Goal: Information Seeking & Learning: Understand process/instructions

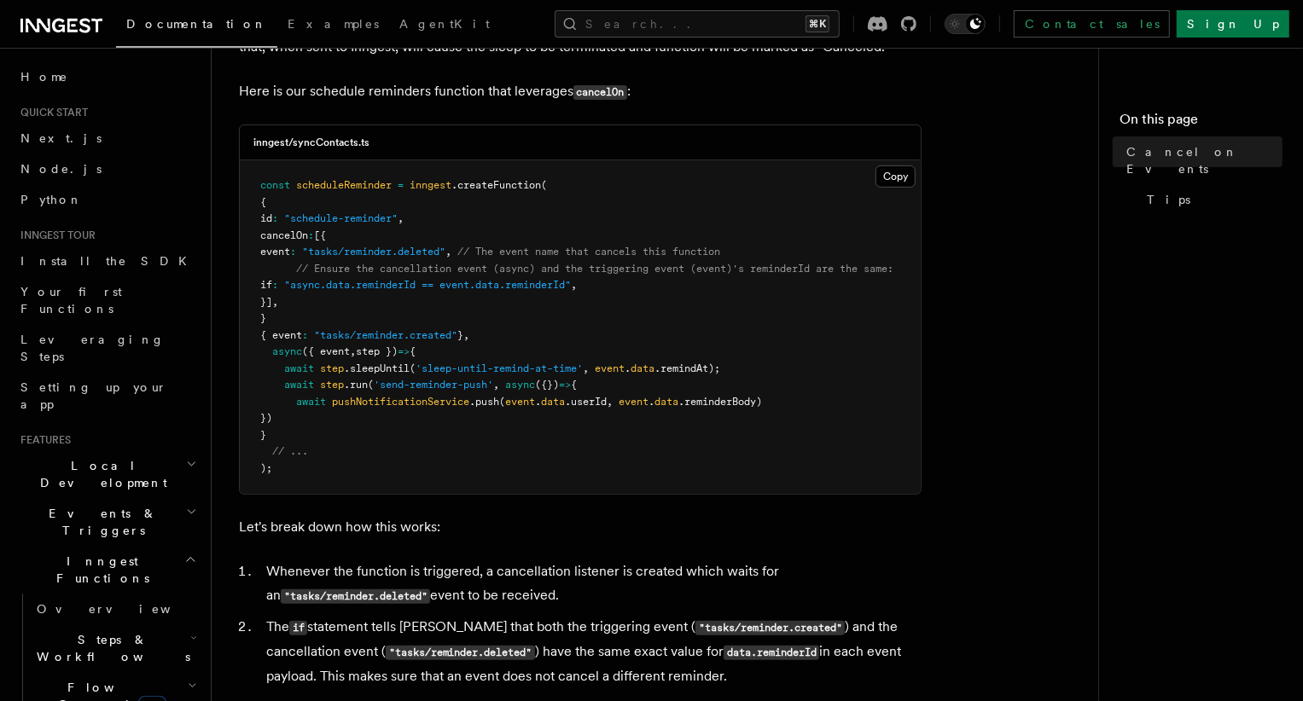
click at [308, 239] on span "cancelOn" at bounding box center [284, 236] width 48 height 12
click at [353, 291] on span ""async.data.reminderId == event.data.reminderId"" at bounding box center [427, 285] width 287 height 12
click at [381, 291] on span ""async.data.reminderId == event.data.reminderId"" at bounding box center [427, 285] width 287 height 12
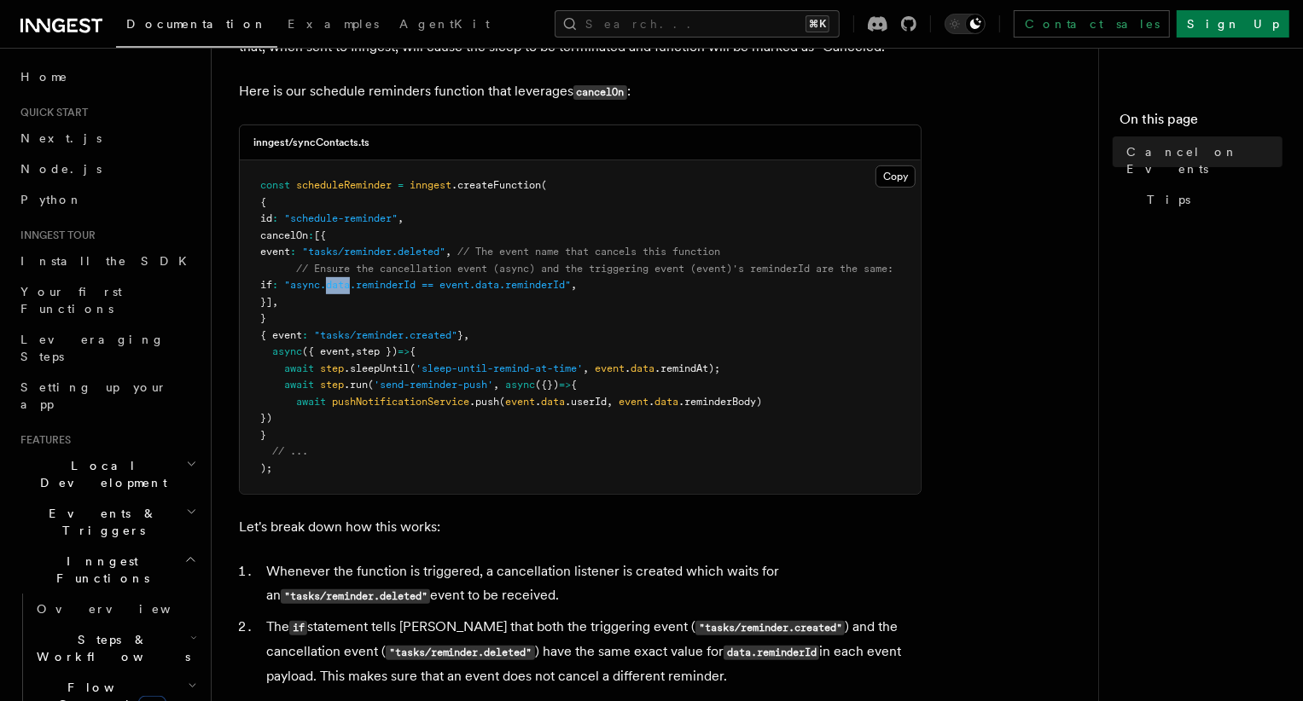
click at [381, 291] on span ""async.data.reminderId == event.data.reminderId"" at bounding box center [427, 285] width 287 height 12
click at [346, 288] on span ""async.data.reminderId == event.data.reminderId"" at bounding box center [427, 285] width 287 height 12
click at [412, 289] on span ""async.data.reminderId == event.data.reminderId"" at bounding box center [427, 285] width 287 height 12
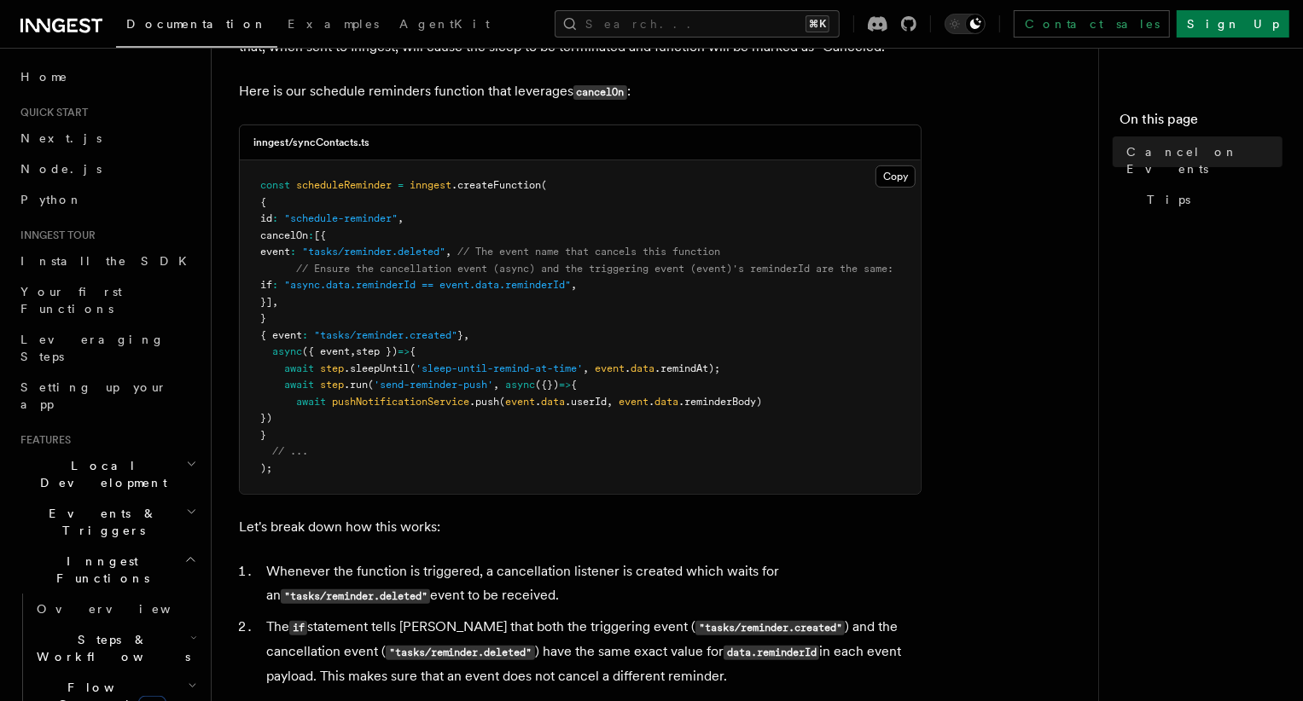
click at [390, 288] on span ""async.data.reminderId == event.data.reminderId"" at bounding box center [427, 285] width 287 height 12
click at [444, 286] on span ""async.data.reminderId == event.data.reminderId"" at bounding box center [427, 285] width 287 height 12
copy span "reminderId"
click at [840, 20] on button "Search... ⌘K" at bounding box center [697, 23] width 285 height 27
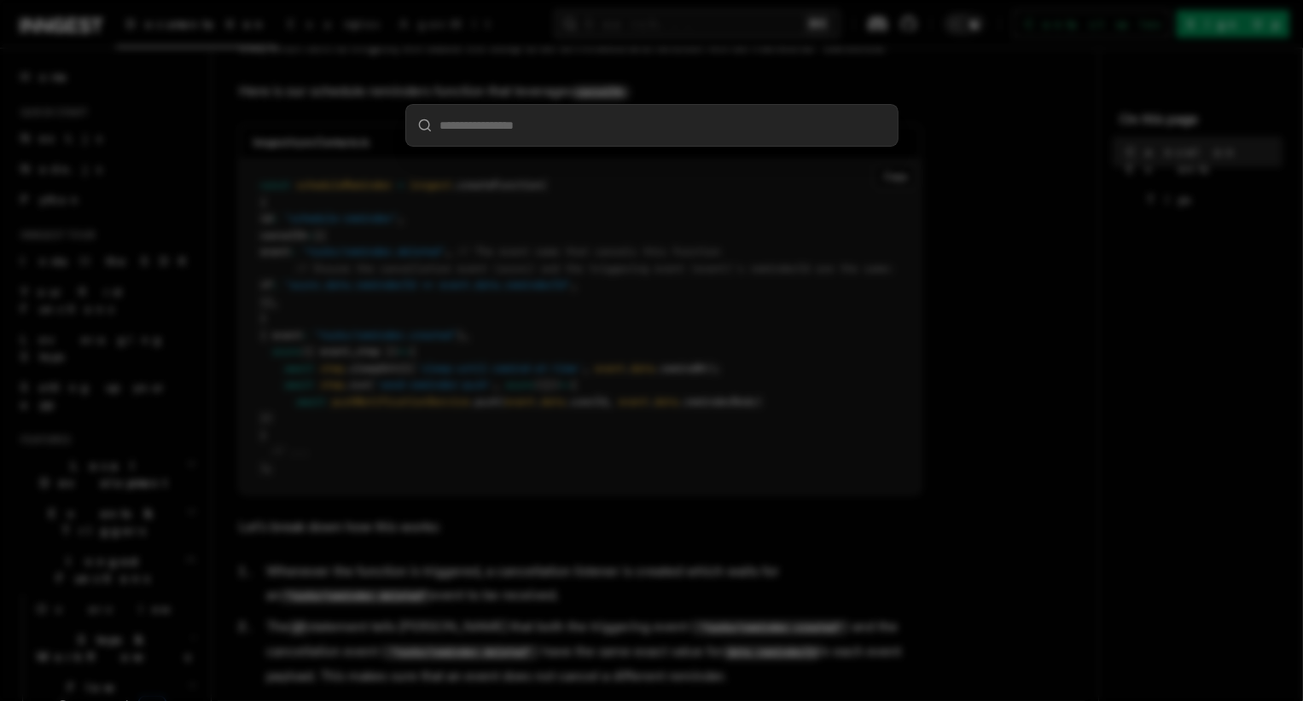
type input "**********"
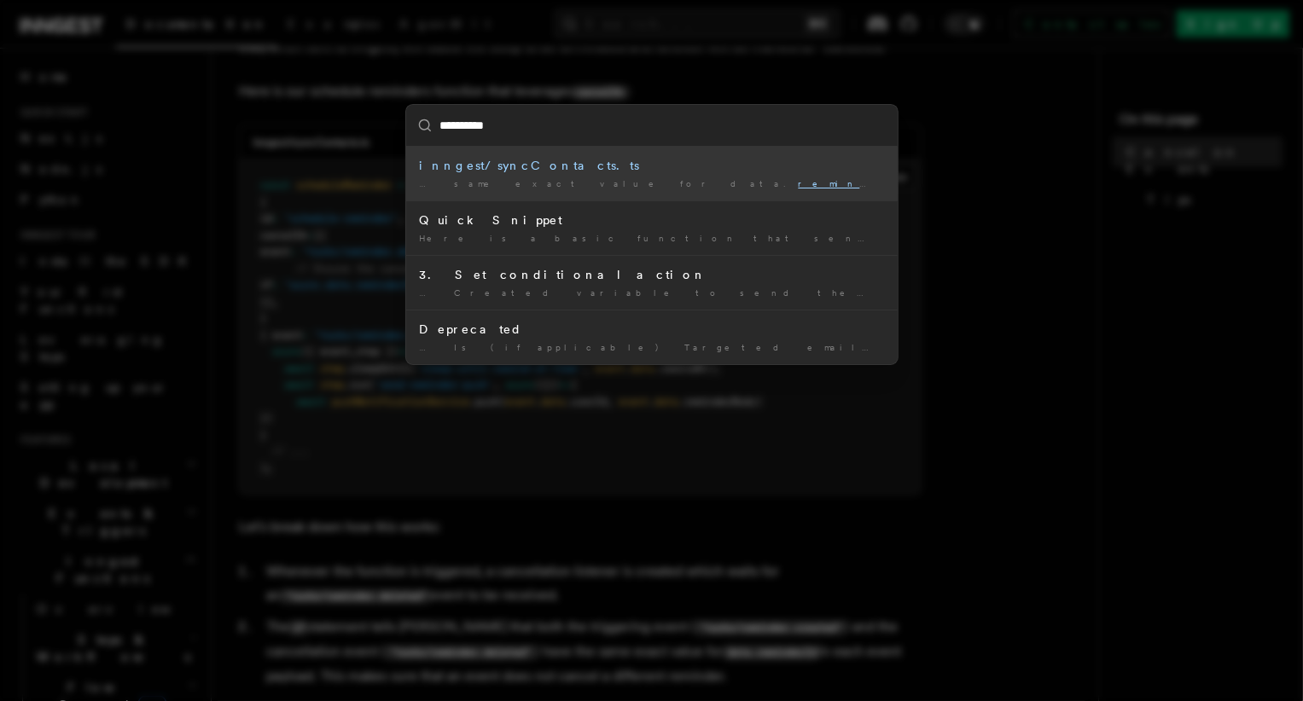
click at [501, 175] on li "inngest/syncContacts.ts … same exact value for data. reminderId in each event …" at bounding box center [652, 174] width 492 height 54
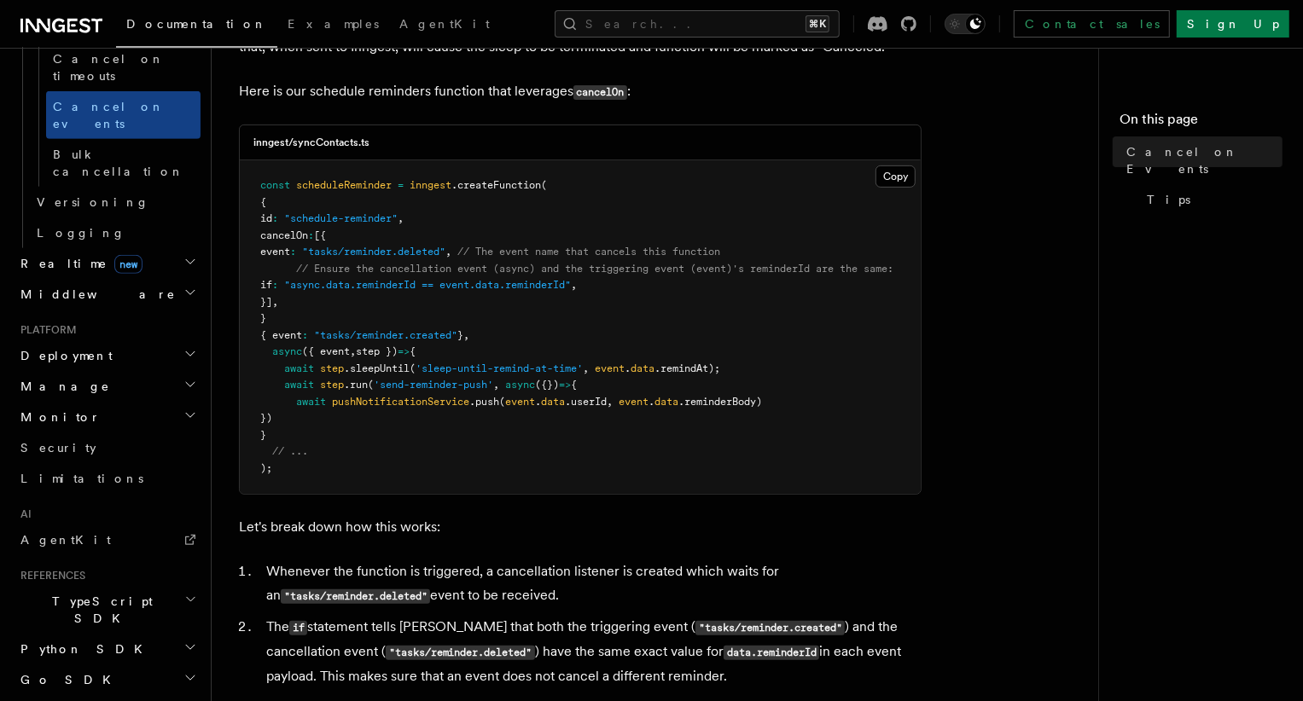
click at [487, 189] on span ".createFunction" at bounding box center [496, 185] width 90 height 12
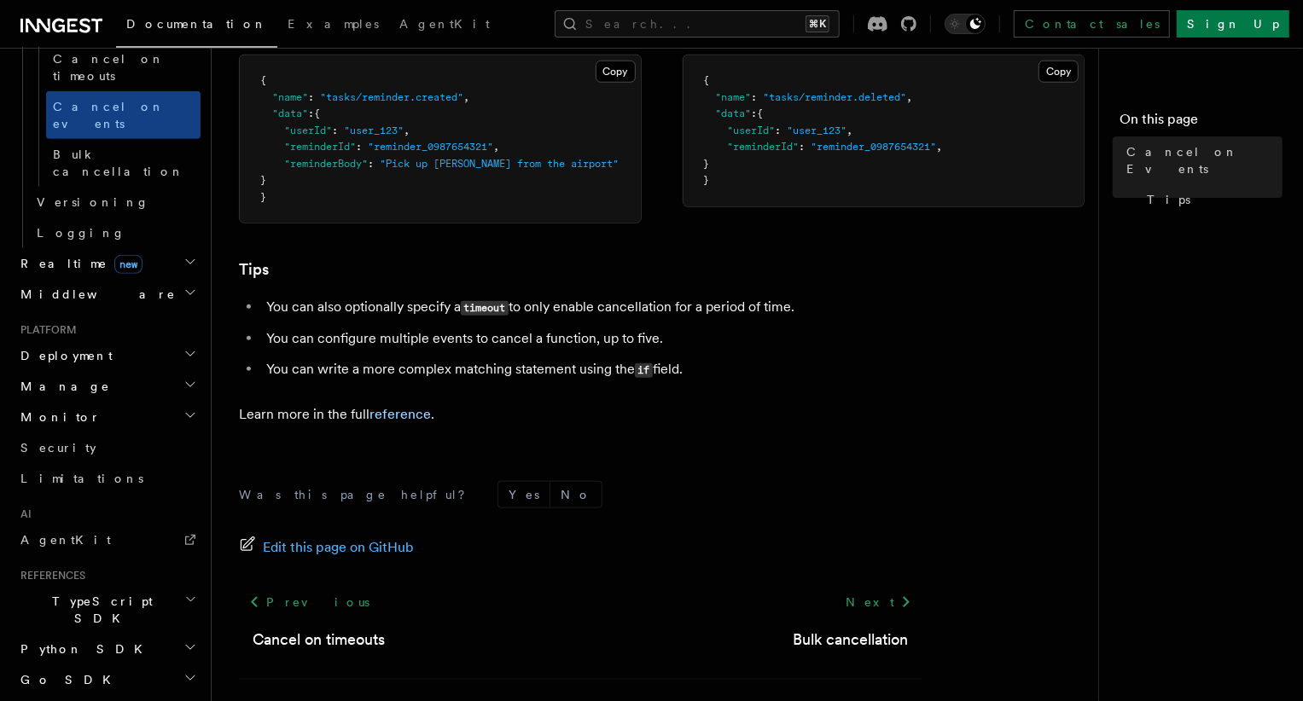
scroll to position [1210, 0]
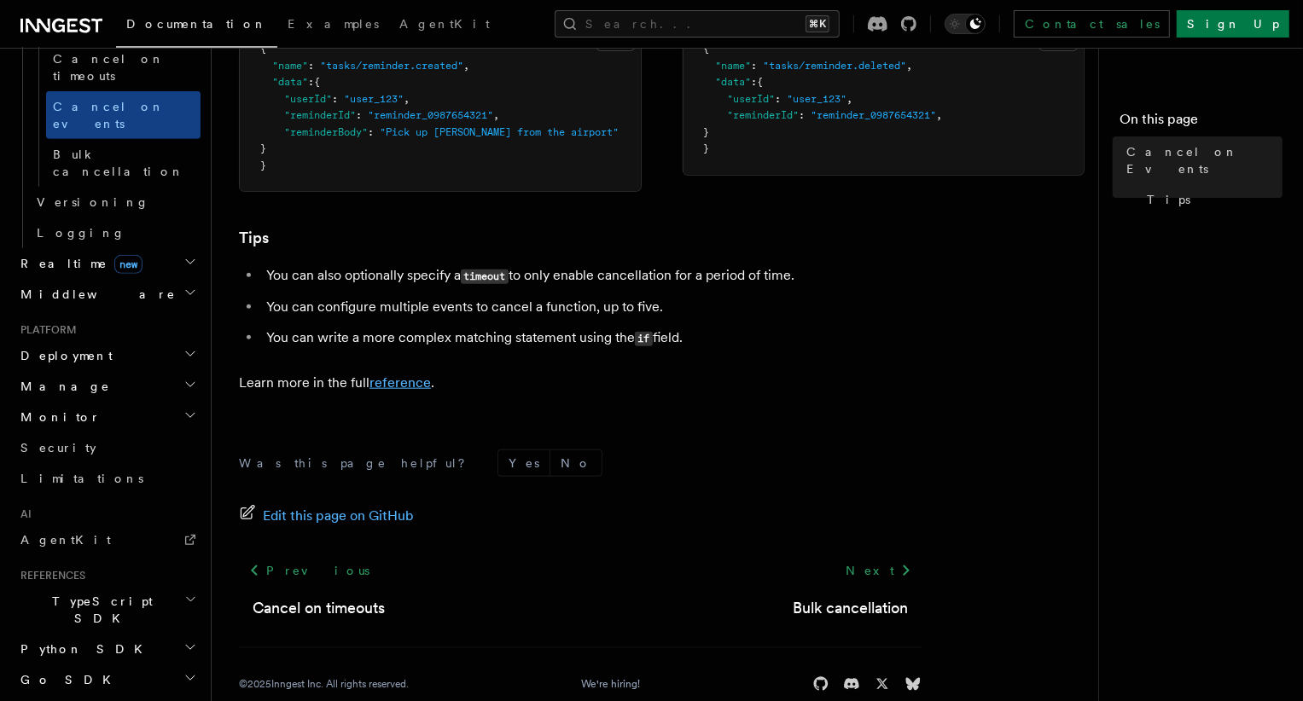
click at [395, 382] on link "reference" at bounding box center [400, 383] width 61 height 16
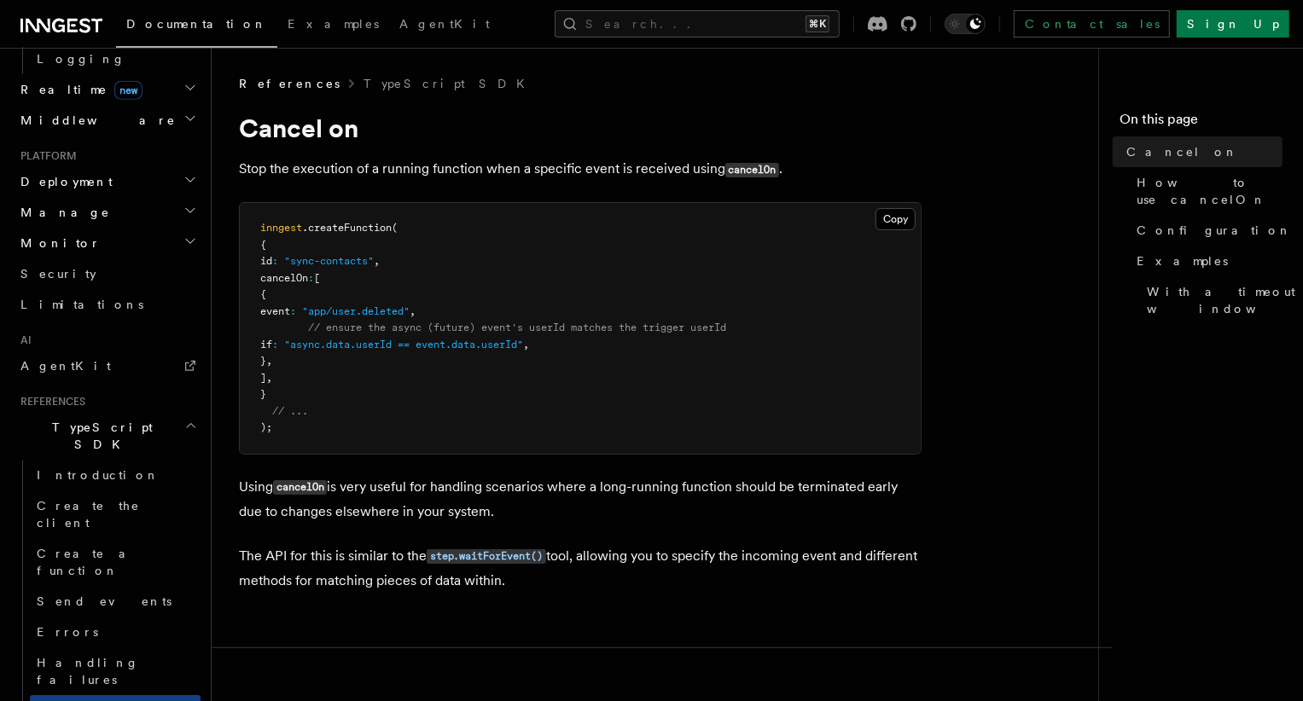
click at [465, 170] on p "Stop the execution of a running function when a specific event is received usin…" at bounding box center [580, 169] width 683 height 25
click at [391, 347] on span ""async.data.userId == event.data.userId"" at bounding box center [403, 345] width 239 height 12
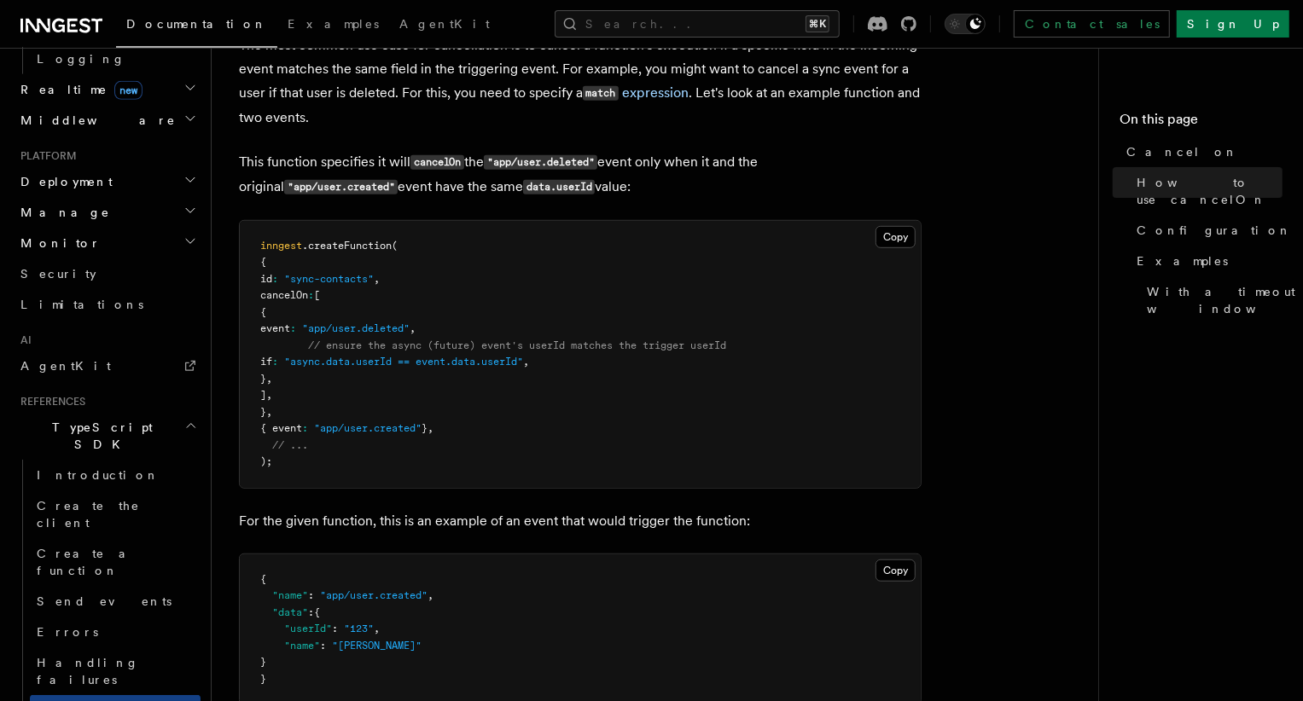
scroll to position [713, 0]
click at [394, 365] on span ""async.data.userId == event.data.userId"" at bounding box center [403, 363] width 239 height 12
click at [426, 364] on span ""async.data.userId == event.data.userId"" at bounding box center [403, 363] width 239 height 12
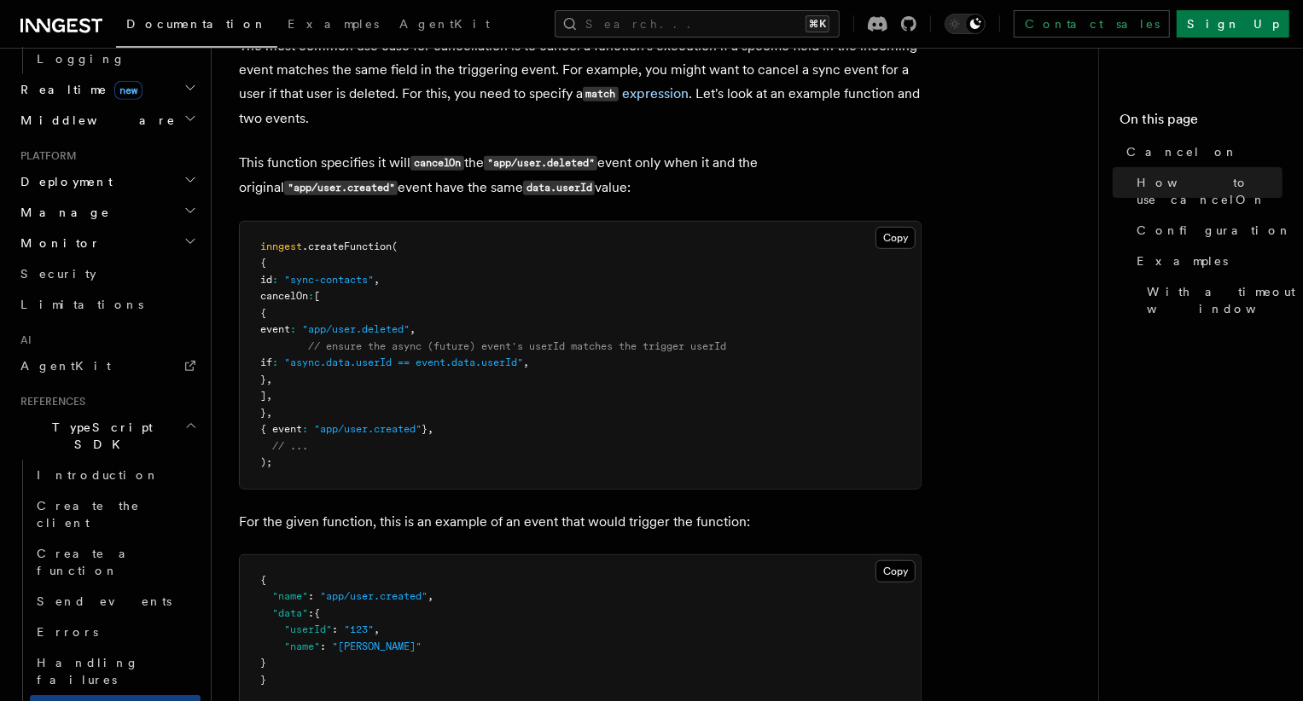
click at [382, 366] on span ""async.data.userId == event.data.userId"" at bounding box center [403, 363] width 239 height 12
click at [413, 366] on span ""async.data.userId == event.data.userId"" at bounding box center [403, 363] width 239 height 12
click at [387, 364] on span ""async.data.userId == event.data.userId"" at bounding box center [403, 363] width 239 height 12
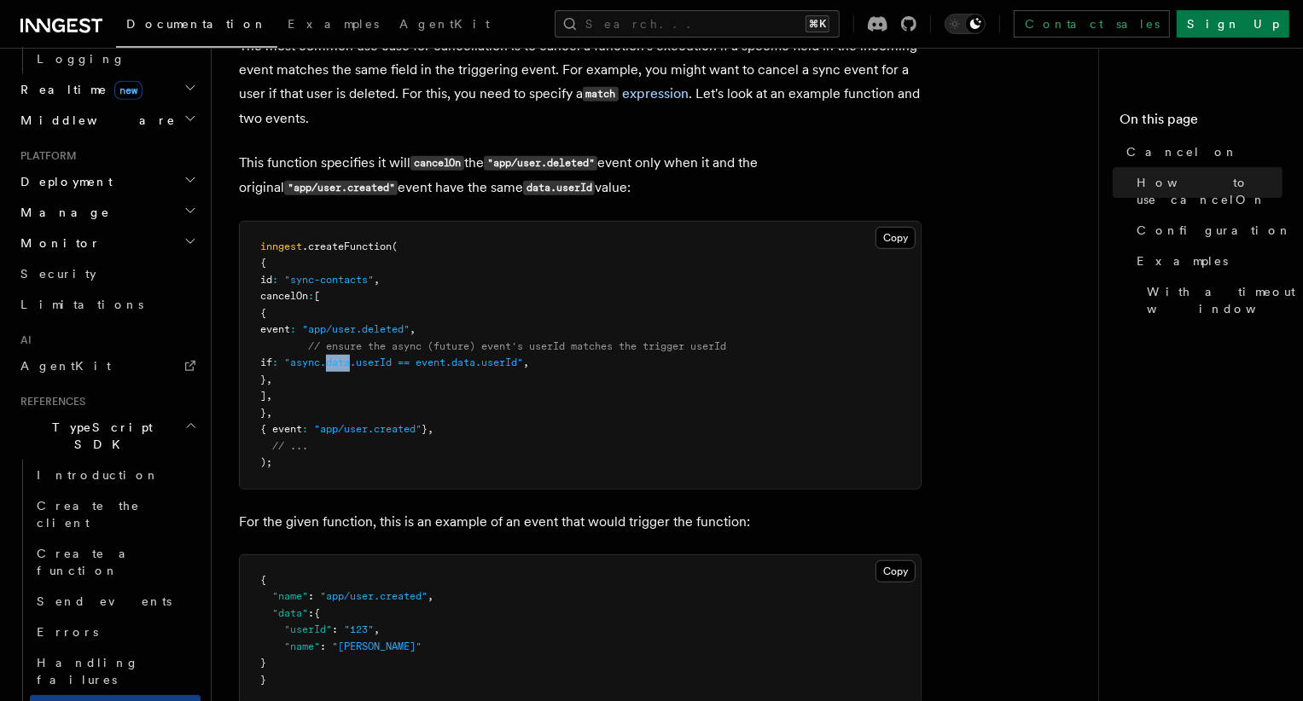
click at [387, 364] on span ""async.data.userId == event.data.userId"" at bounding box center [403, 363] width 239 height 12
click at [434, 371] on pre "inngest .createFunction ( { id : "sync-contacts" , cancelOn : [ { event : "app/…" at bounding box center [580, 355] width 681 height 267
click at [393, 367] on span ""async.data.userId == event.data.userId"" at bounding box center [403, 363] width 239 height 12
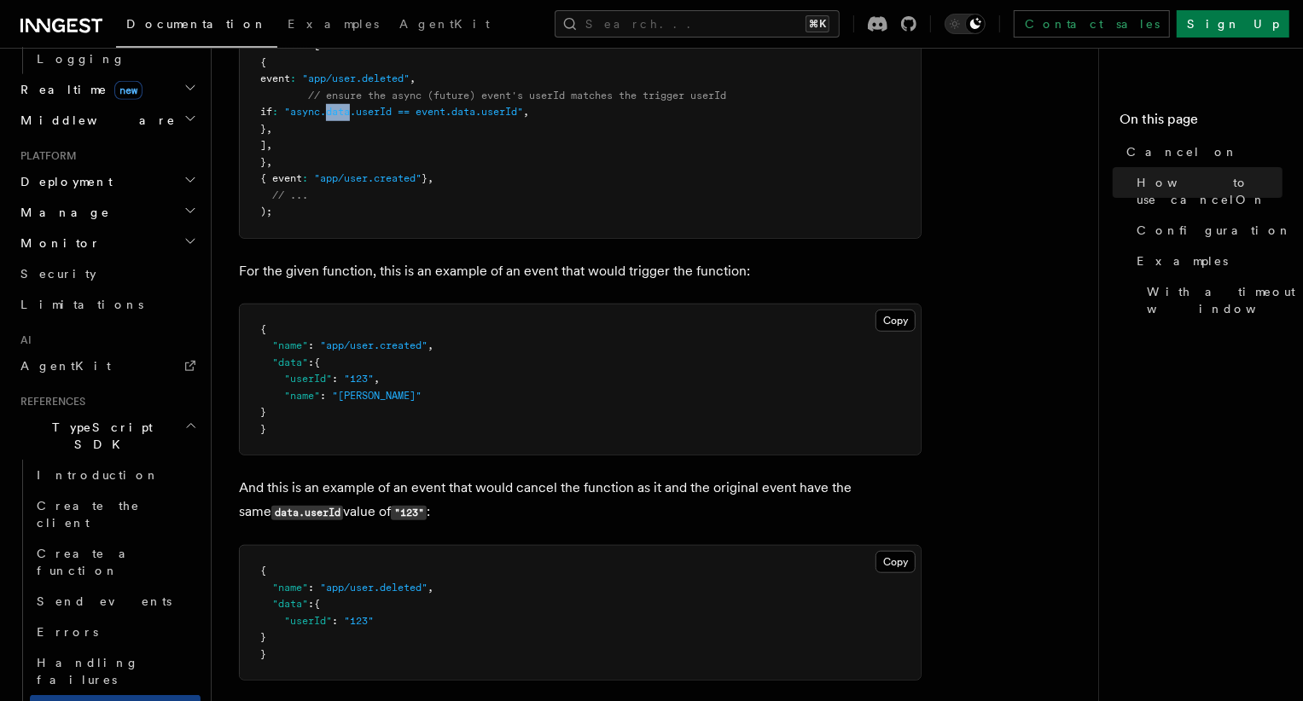
scroll to position [962, 0]
click at [403, 272] on p "For the given function, this is an example of an event that would trigger the f…" at bounding box center [580, 274] width 683 height 24
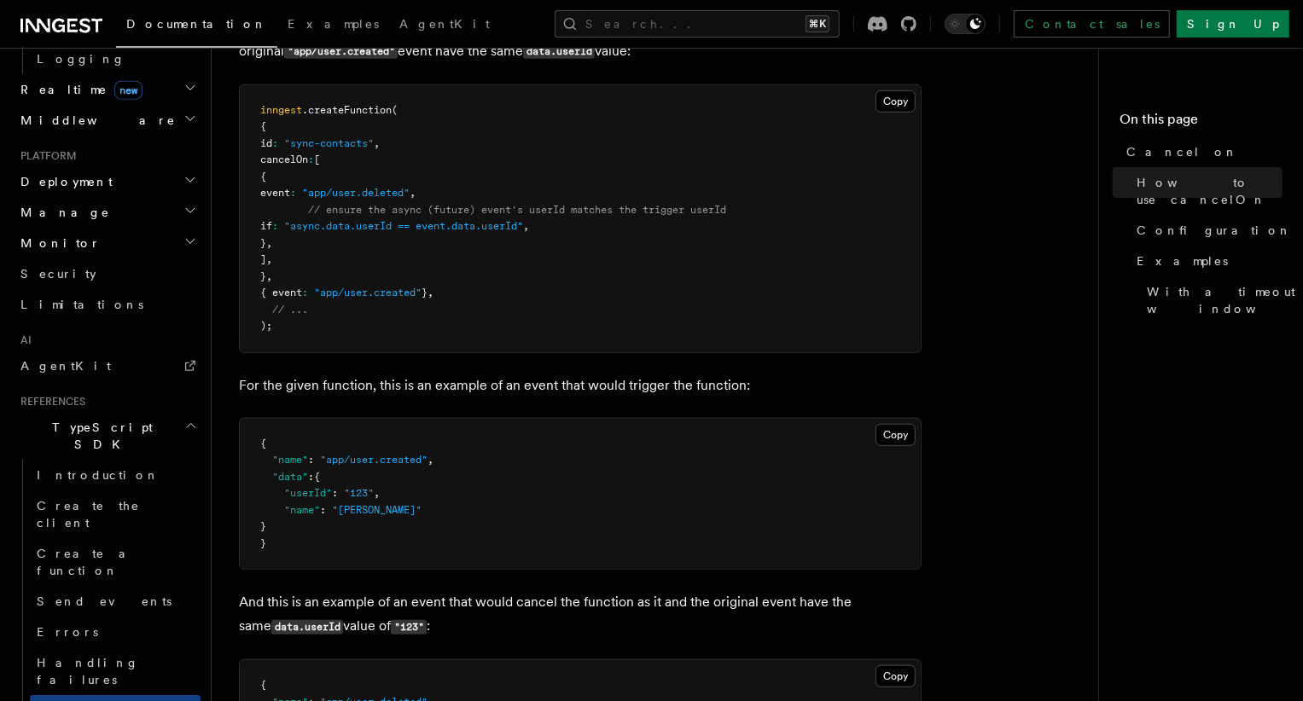
scroll to position [869, 0]
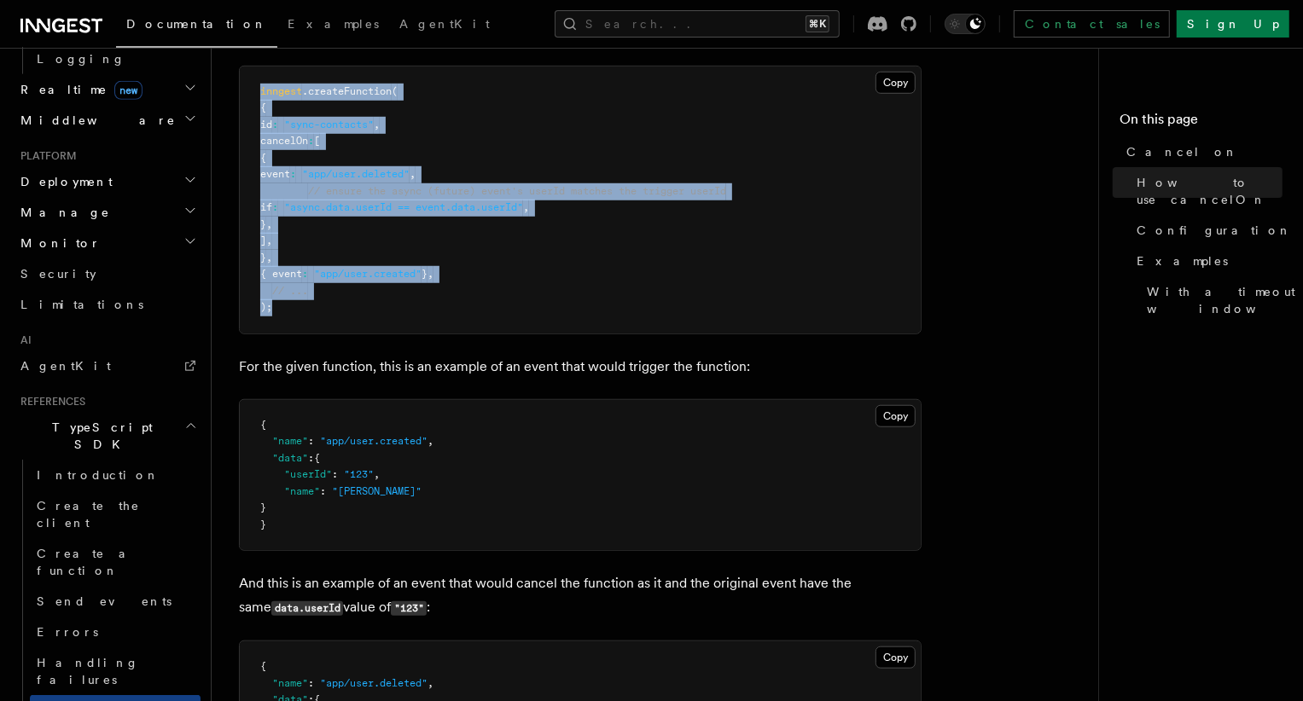
drag, startPoint x: 260, startPoint y: 92, endPoint x: 279, endPoint y: 305, distance: 213.3
click at [279, 305] on pre "inngest .createFunction ( { id : "sync-contacts" , cancelOn : [ { event : "app/…" at bounding box center [580, 200] width 681 height 267
copy code "inngest .createFunction ( { id : "sync-contacts" , cancelOn : [ { event : "app/…"
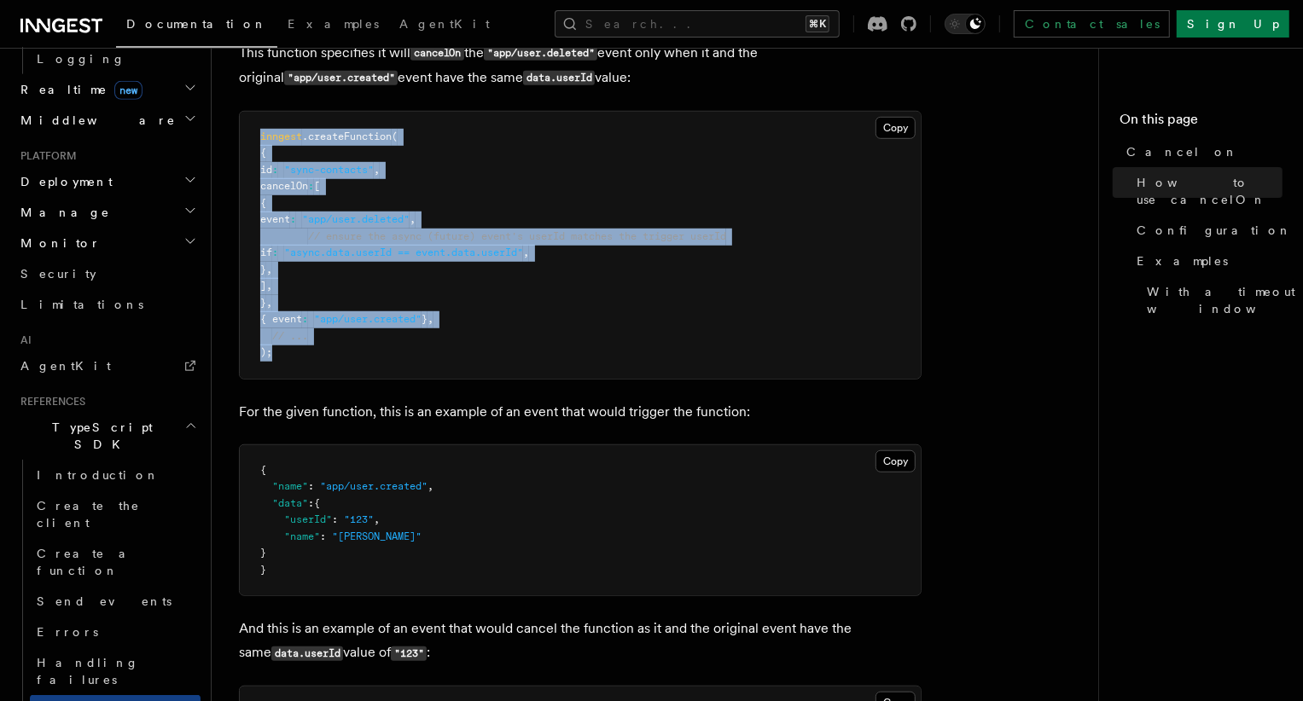
scroll to position [837, 0]
